Goal: Task Accomplishment & Management: Complete application form

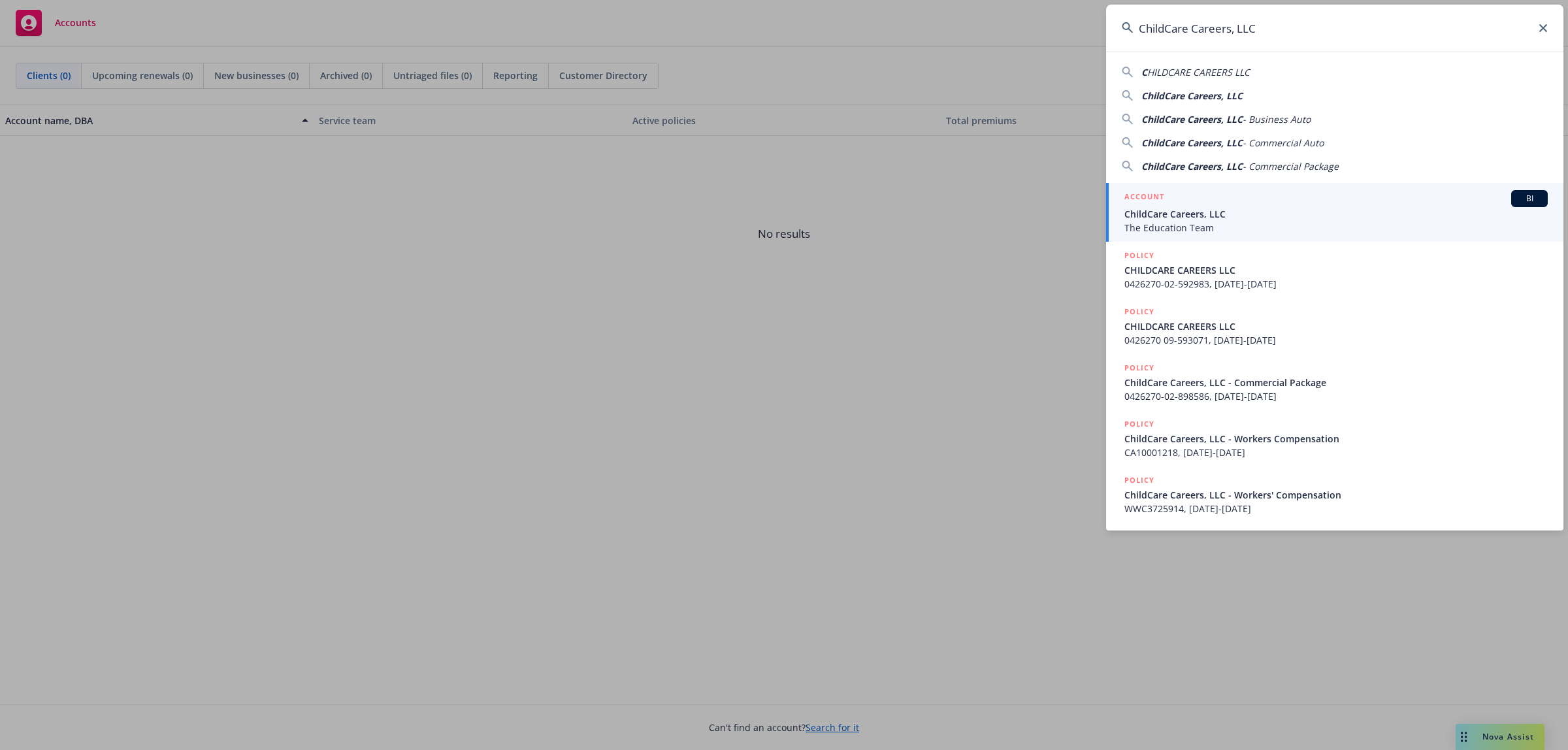
type input "ChildCare Careers, LLC"
click at [1236, 196] on div "ACCOUNT BI" at bounding box center [1336, 198] width 423 height 17
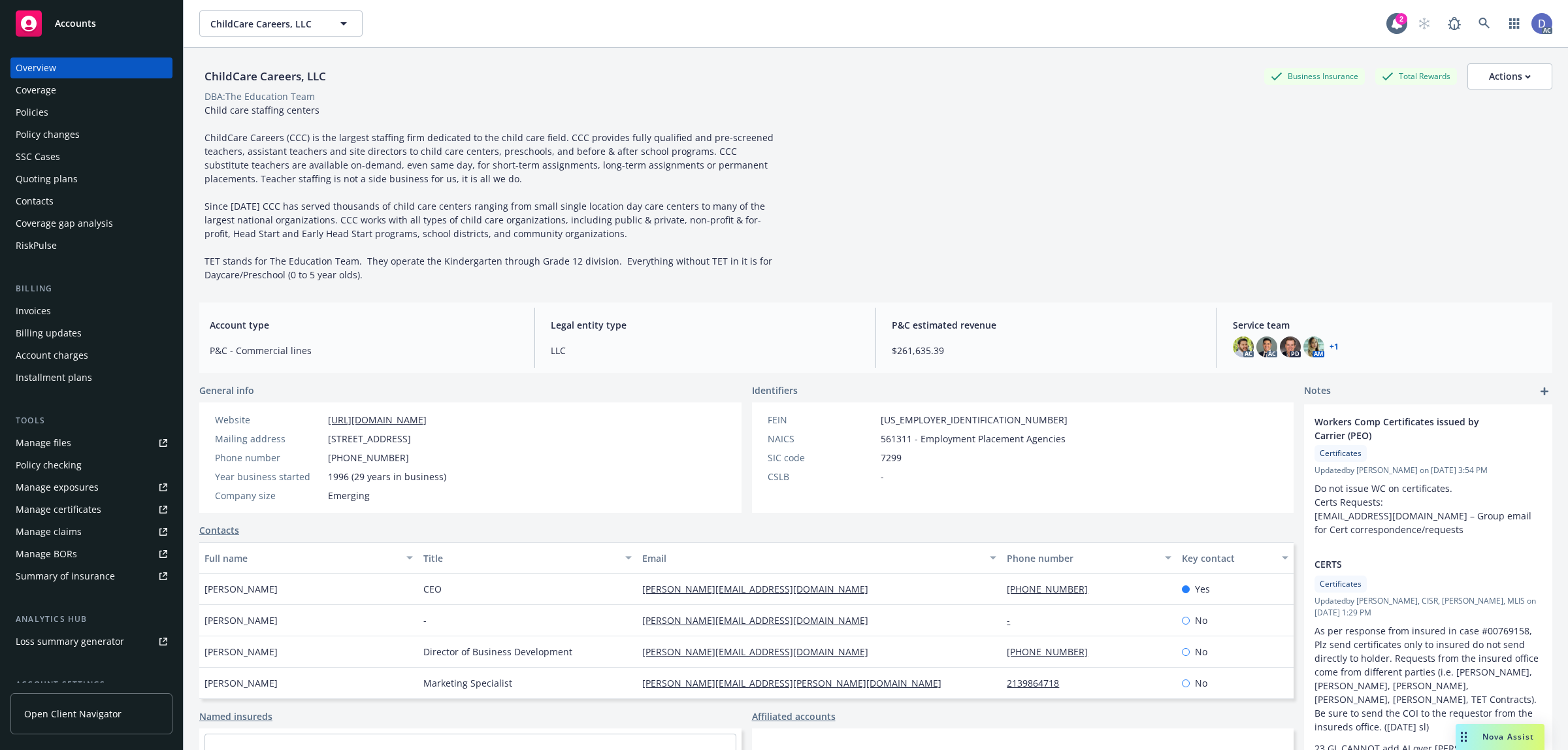
click at [62, 523] on div "Manage claims" at bounding box center [48, 531] width 66 height 21
click at [59, 432] on div "Manage files" at bounding box center [43, 442] width 56 height 21
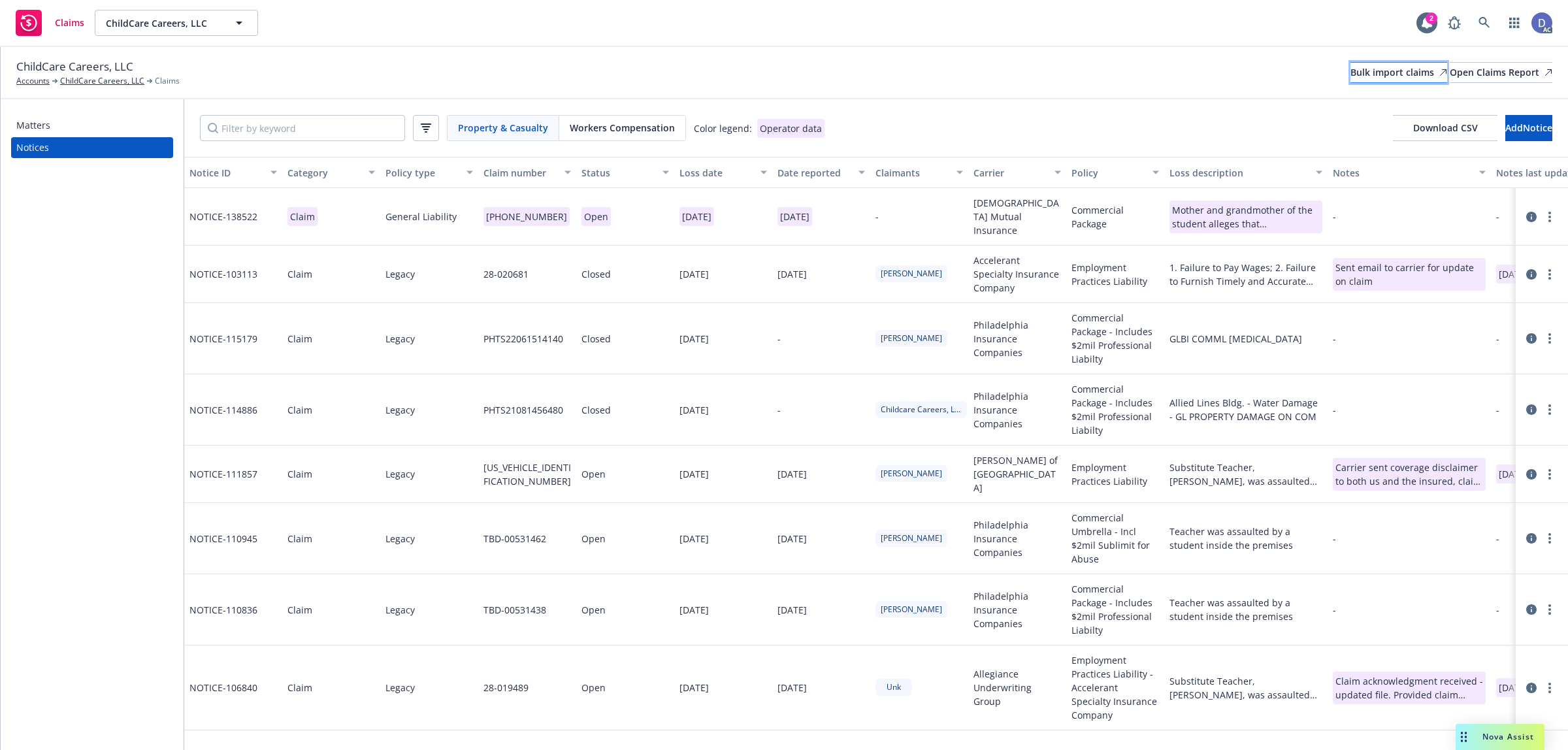
click at [1351, 79] on div "Bulk import claims" at bounding box center [1399, 72] width 97 height 20
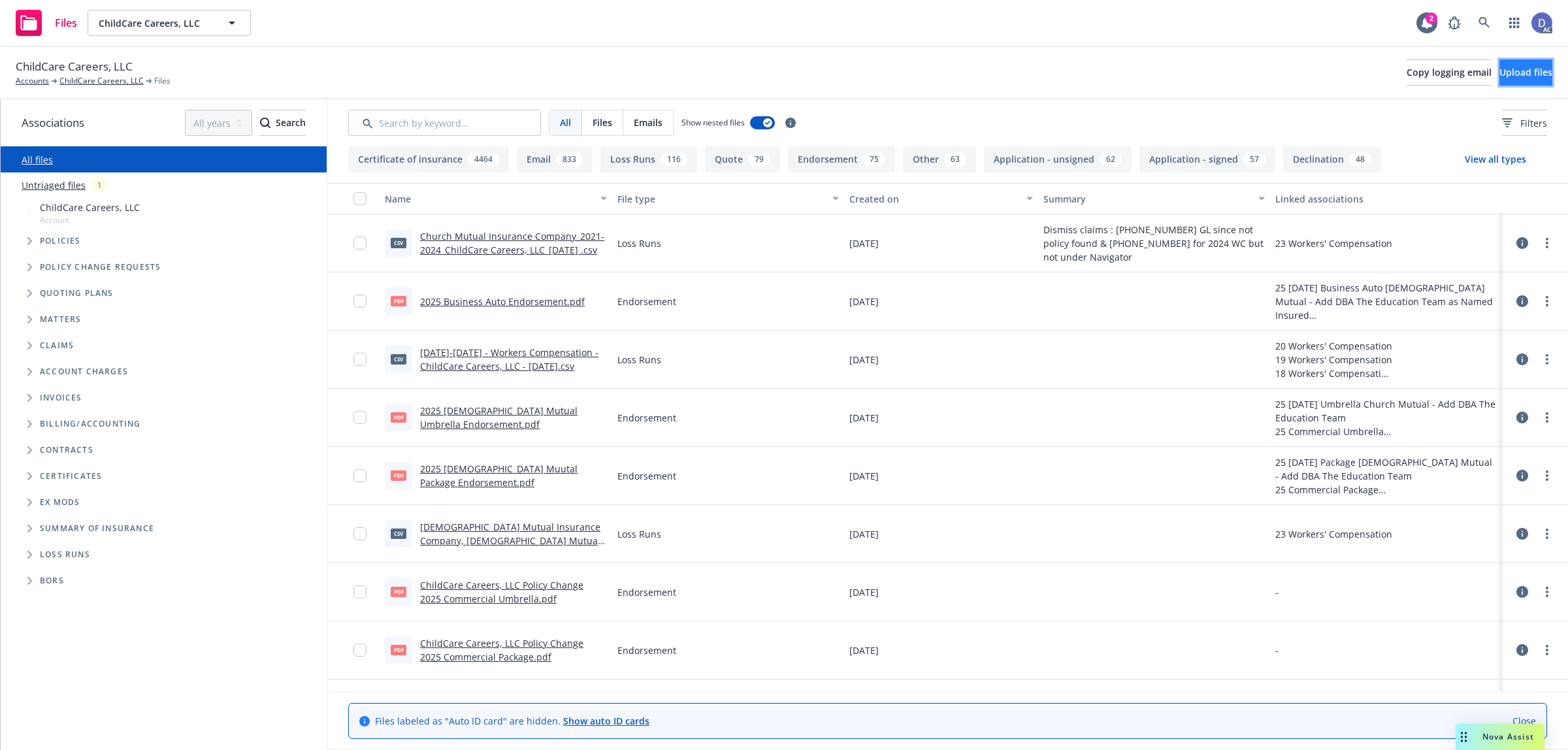
click at [1513, 72] on span "Upload files" at bounding box center [1526, 72] width 53 height 12
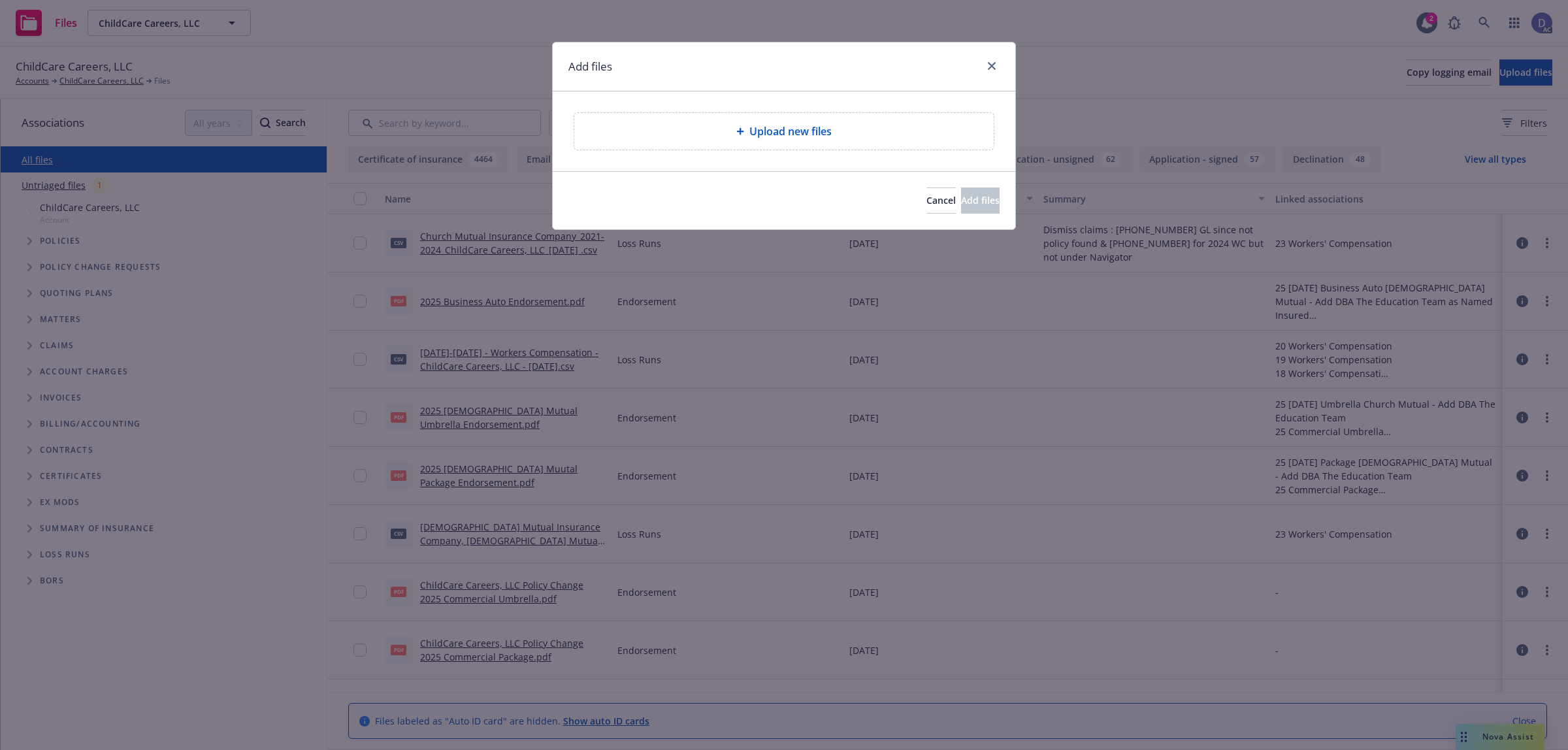
click at [790, 132] on span "Upload new files" at bounding box center [790, 131] width 82 height 16
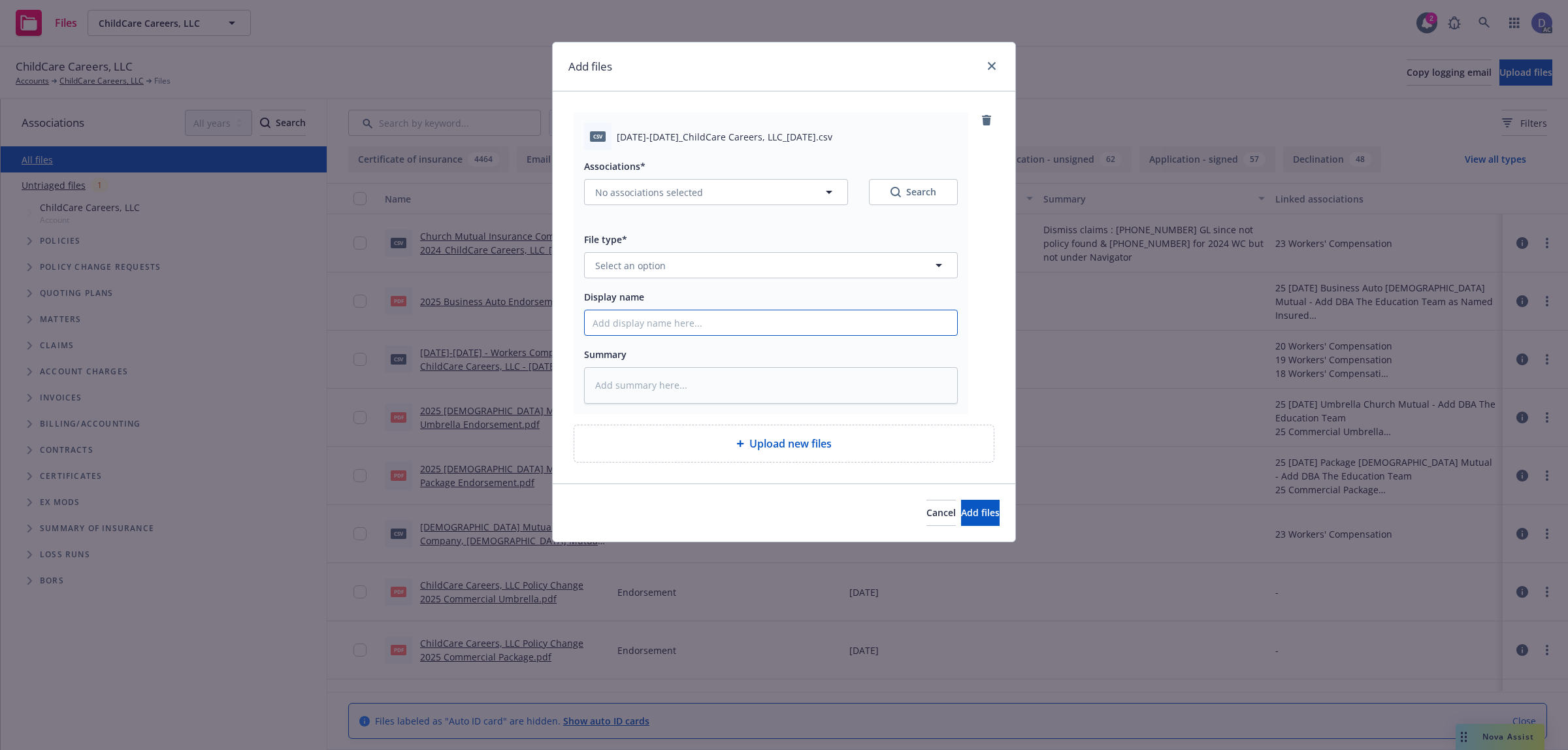
click at [709, 312] on input "Display name" at bounding box center [770, 323] width 372 height 25
paste input "2025-2026_ChildCare Careers, LLC_8-31-2025"
type textarea "x"
type input "2025-2026_ChildCare Careers, LLC_8-31-2025"
click at [733, 271] on button "Select an option" at bounding box center [770, 265] width 374 height 26
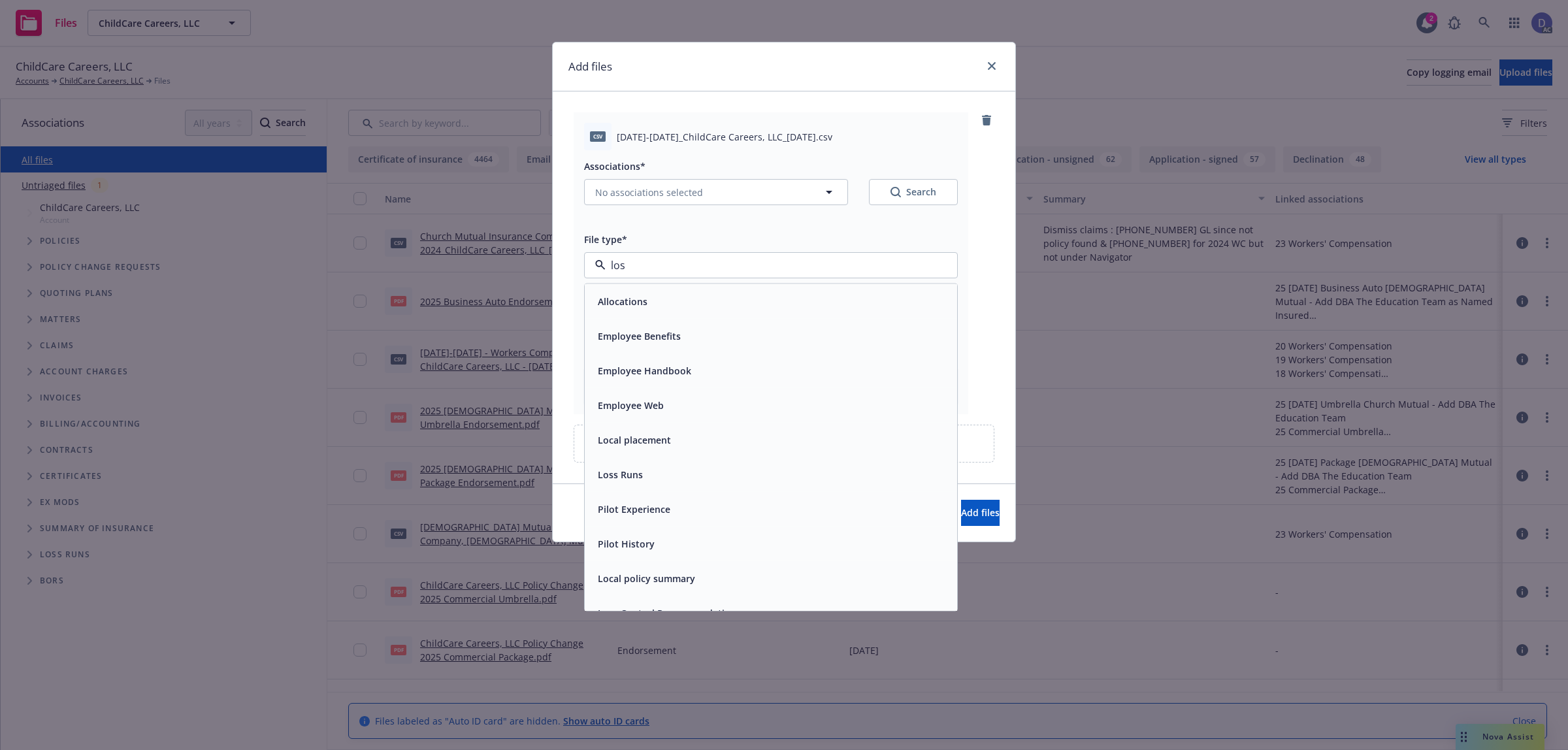
type input "loss"
click at [693, 289] on div "Loss Runs" at bounding box center [770, 301] width 372 height 35
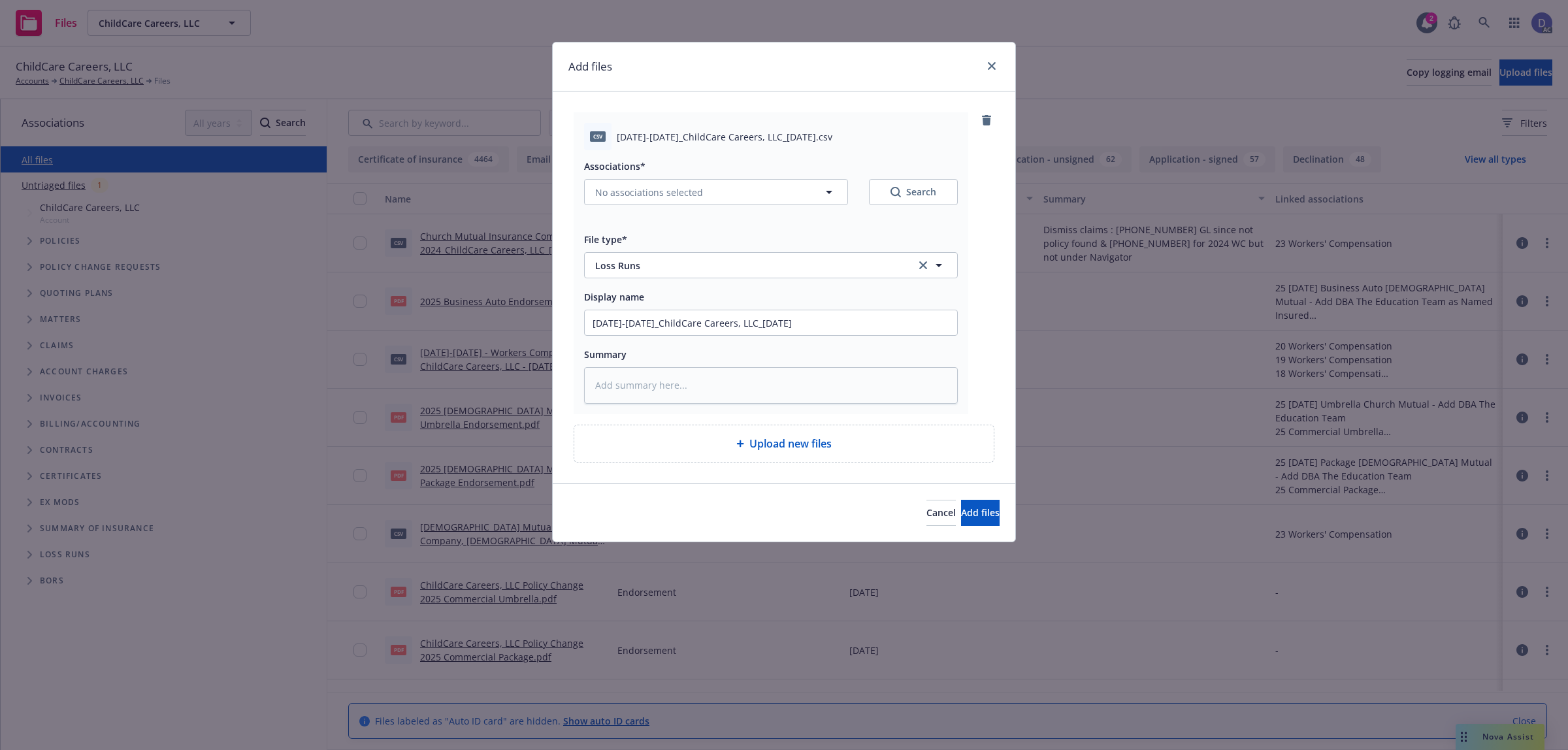
click at [689, 206] on div "Associations* No associations selected Search" at bounding box center [770, 189] width 374 height 62
click at [684, 202] on button "No associations selected" at bounding box center [715, 191] width 264 height 26
type textarea "x"
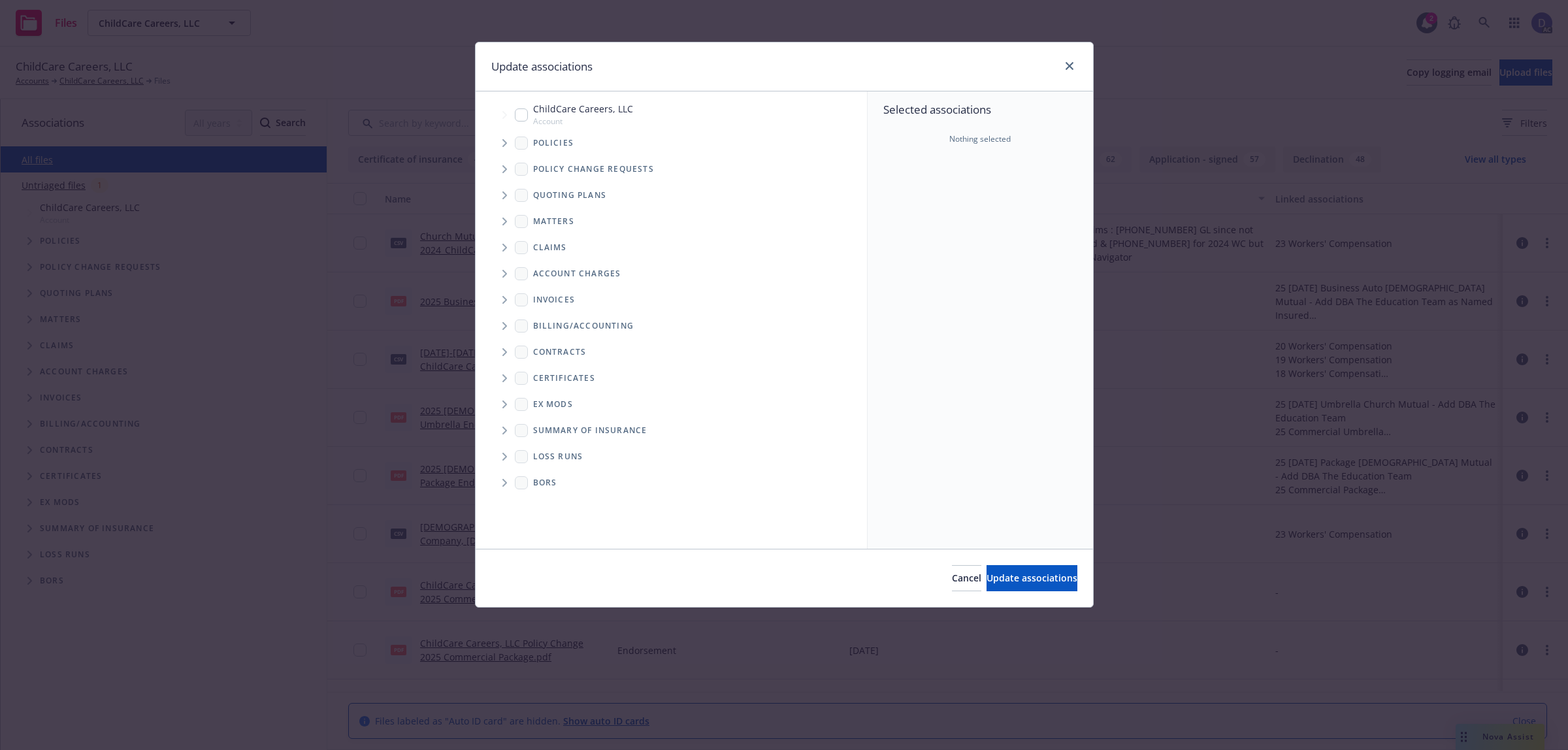
click at [505, 144] on icon "Tree Example" at bounding box center [504, 142] width 4 height 7
click at [955, 211] on div "Selected associations Nothing selected" at bounding box center [980, 320] width 226 height 457
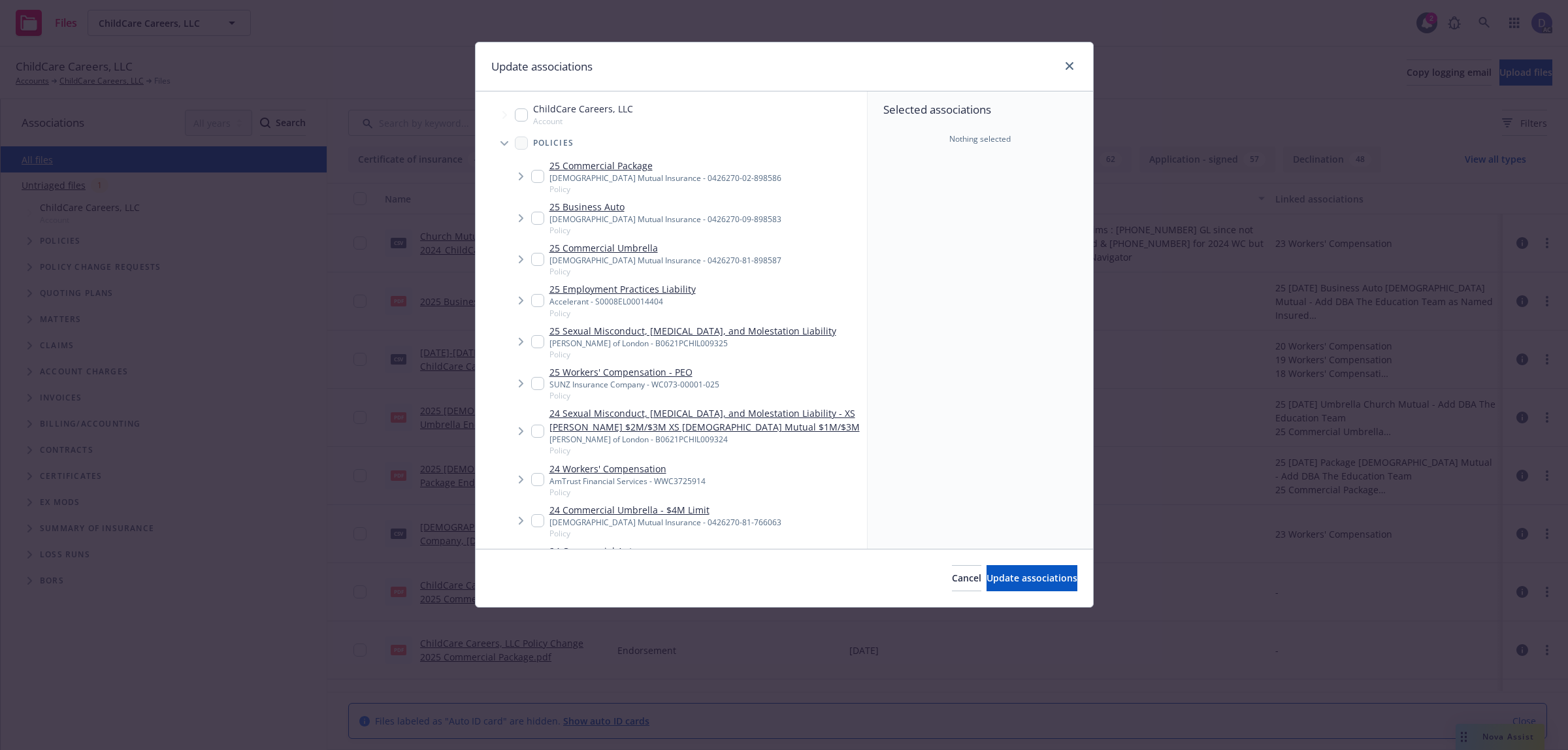
click at [968, 203] on div "Selected associations Nothing selected" at bounding box center [980, 320] width 226 height 457
click at [656, 386] on div "SUNZ Insurance Company - WC073-00001-025" at bounding box center [635, 384] width 170 height 11
checkbox input "true"
click at [987, 574] on span "Update associations" at bounding box center [1032, 577] width 91 height 12
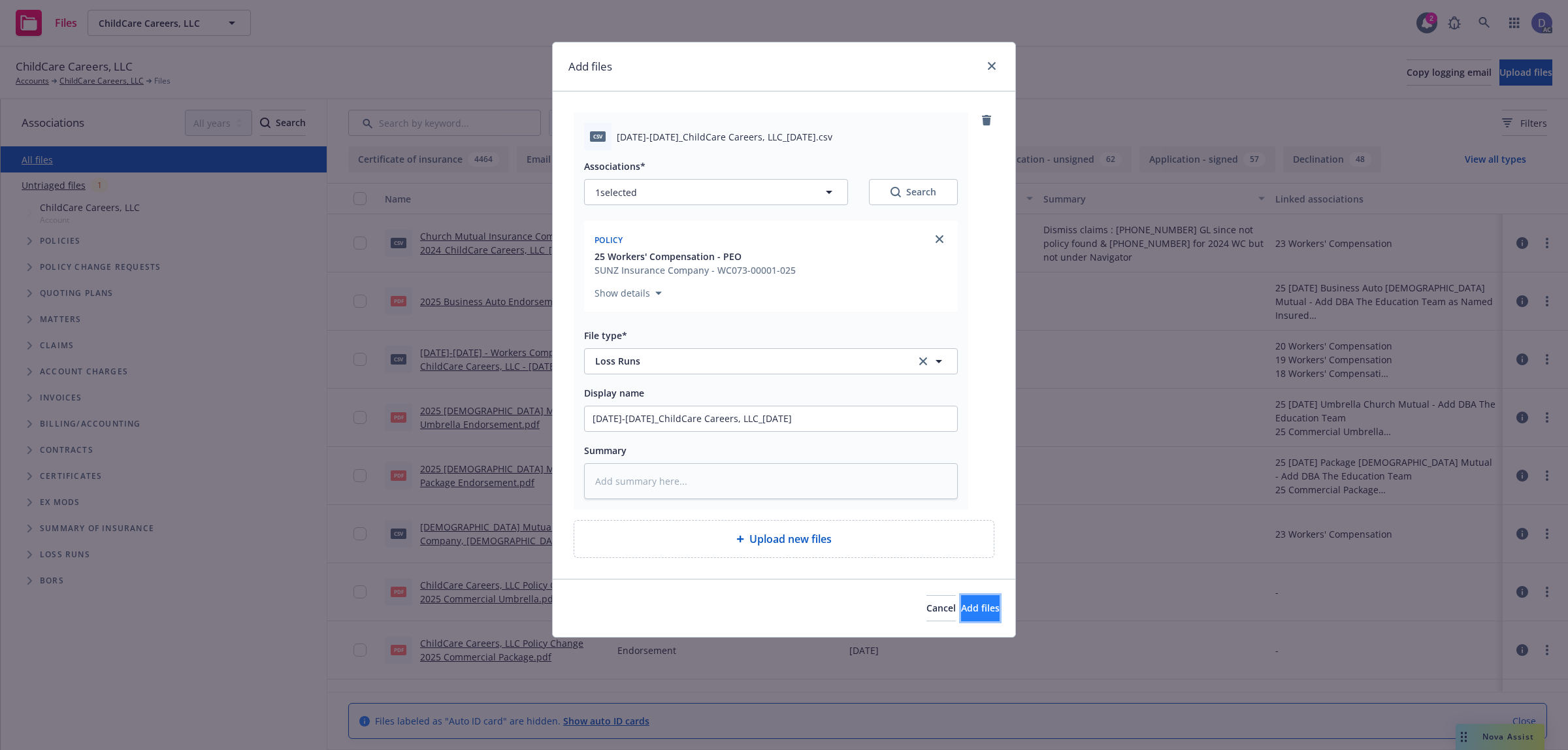
click at [961, 611] on button "Add files" at bounding box center [980, 608] width 38 height 26
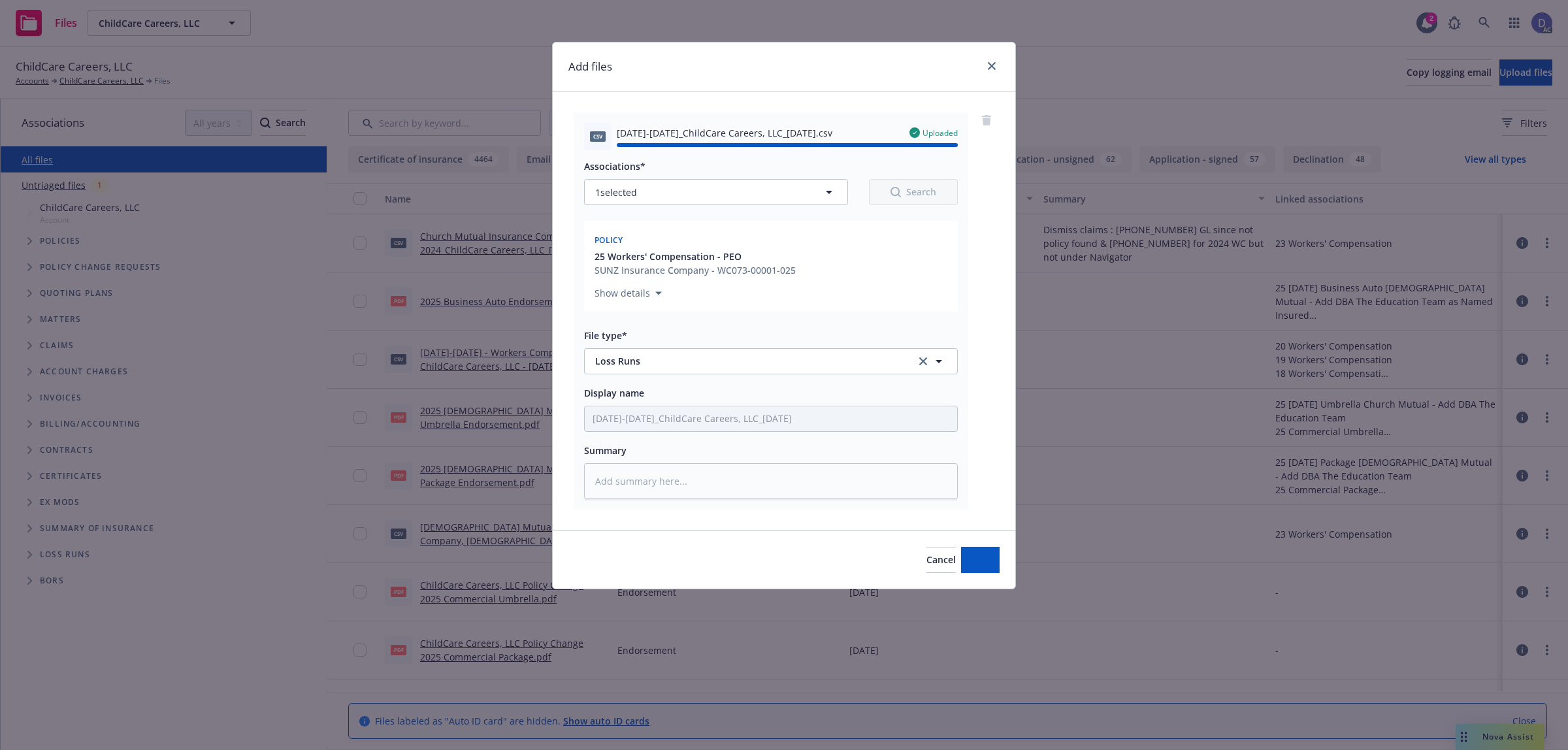
type textarea "x"
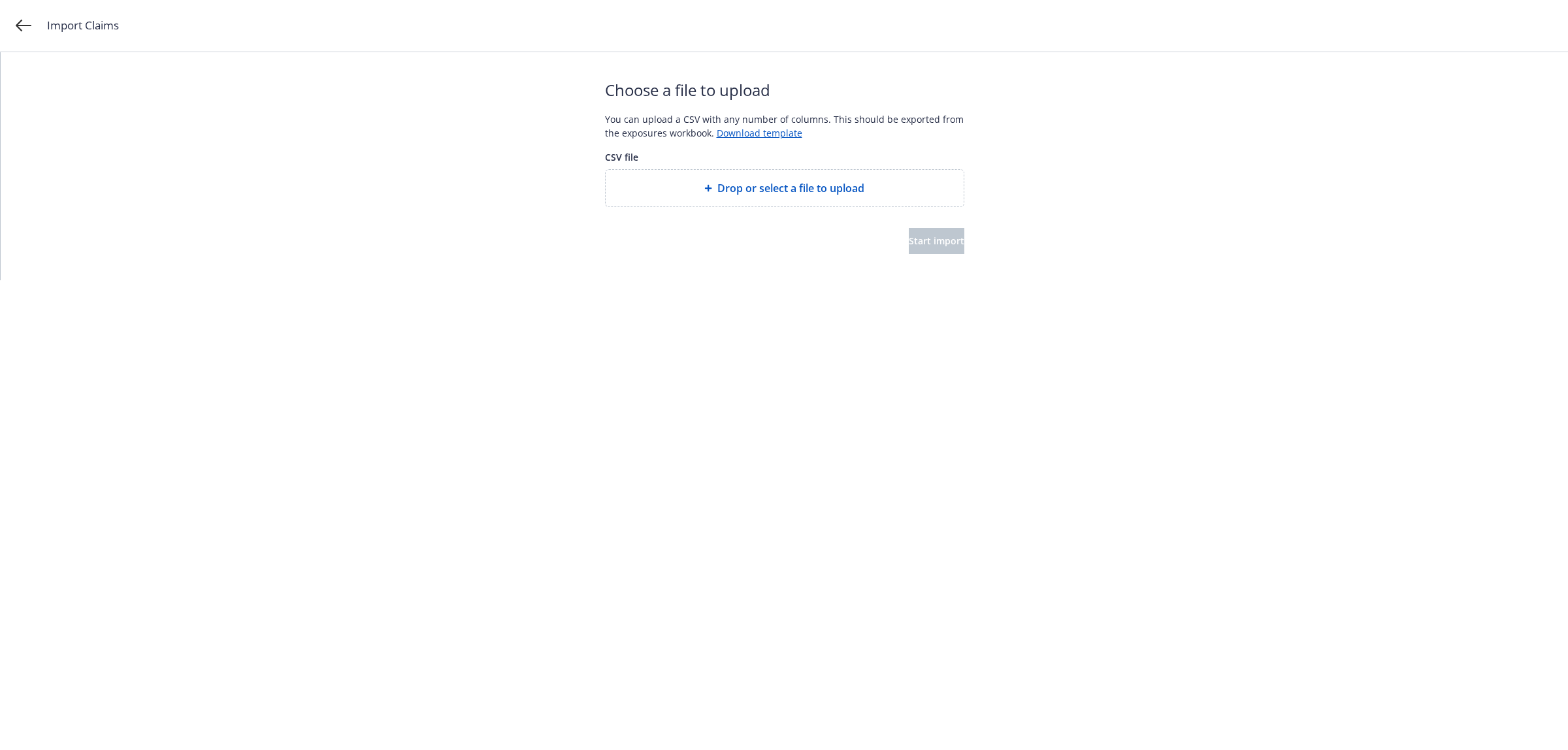
click at [723, 200] on div "Drop or select a file to upload" at bounding box center [784, 188] width 358 height 37
click at [910, 230] on button "Start import" at bounding box center [936, 241] width 56 height 26
click at [908, 246] on span "Start import" at bounding box center [936, 241] width 56 height 12
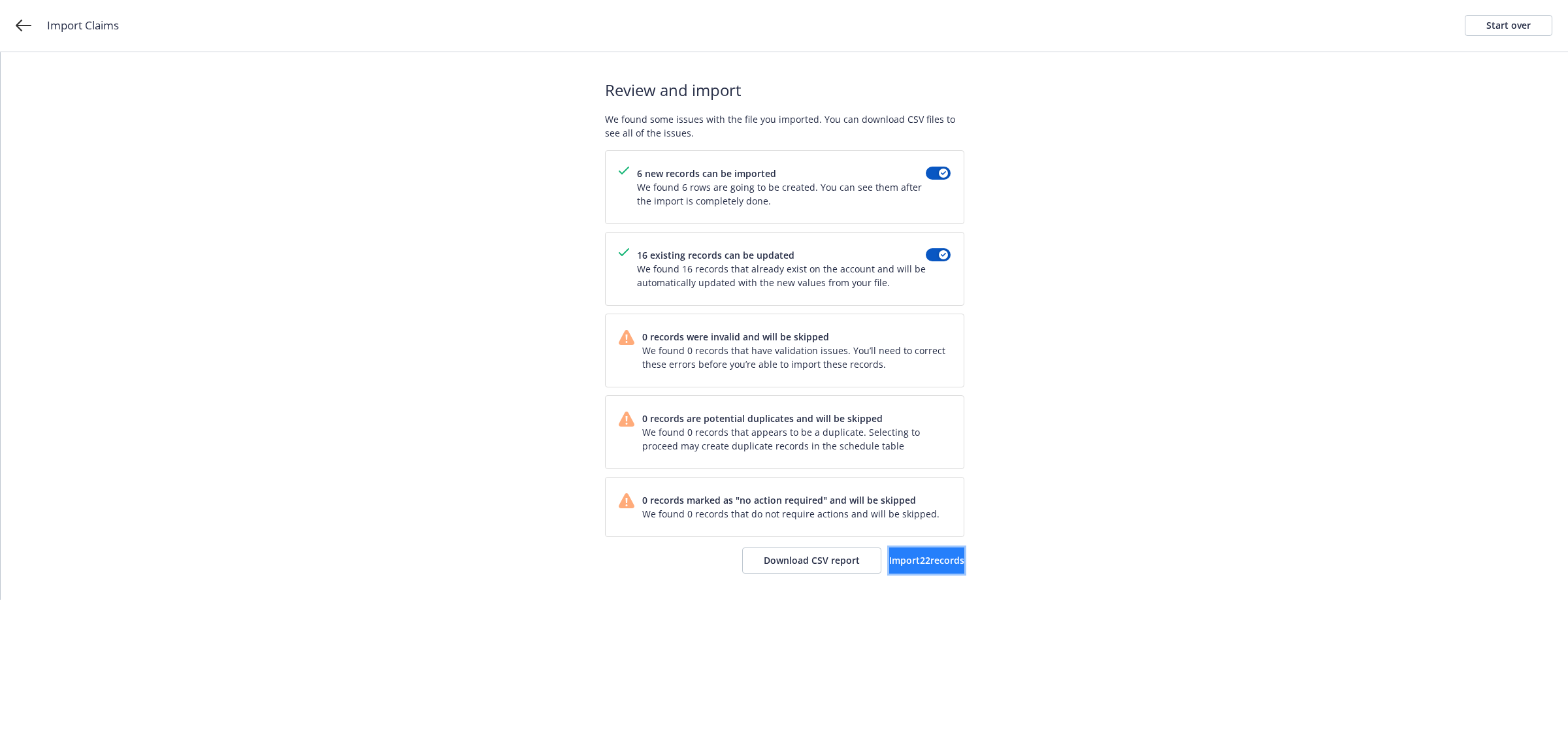
click at [889, 565] on span "Import 22 records" at bounding box center [927, 559] width 75 height 12
click at [907, 566] on span "View accounts" at bounding box center [910, 559] width 64 height 12
